Goal: Task Accomplishment & Management: Complete application form

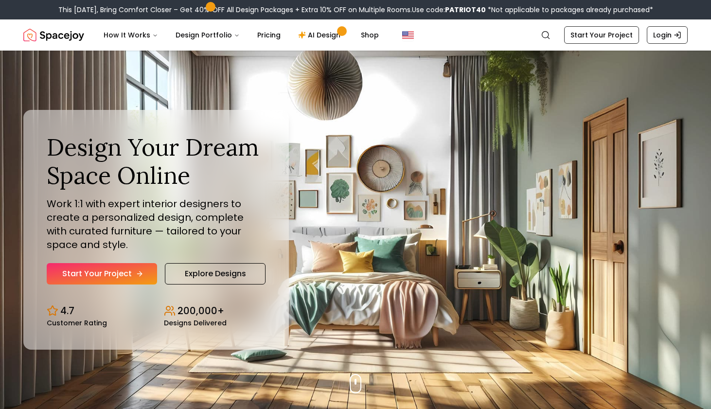
click at [108, 267] on link "Start Your Project" at bounding box center [102, 273] width 110 height 21
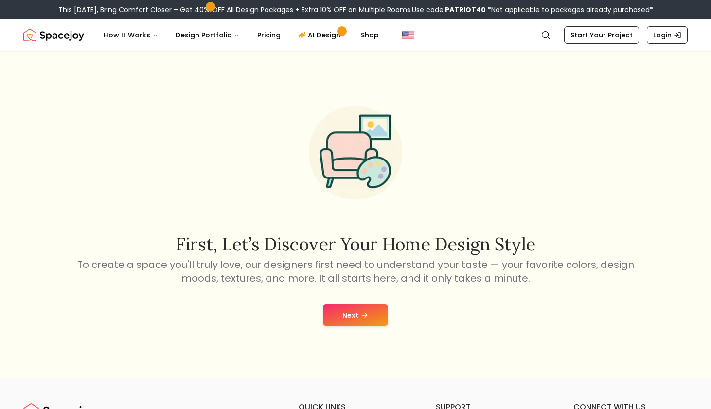
click at [349, 309] on button "Next" at bounding box center [355, 315] width 65 height 21
